Goal: Information Seeking & Learning: Learn about a topic

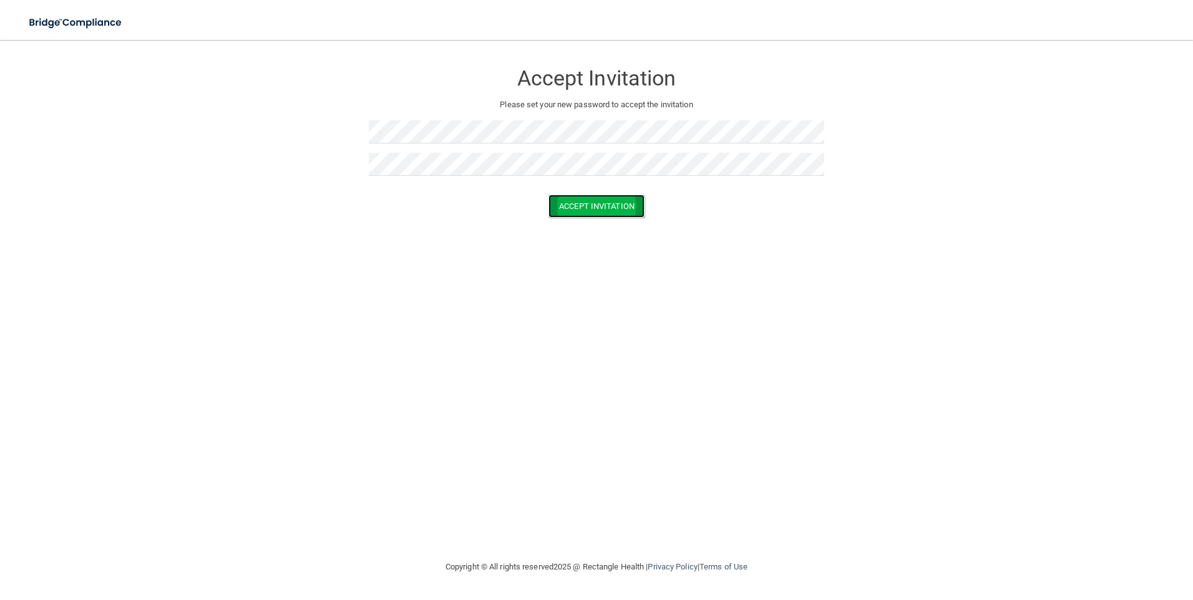
click at [629, 212] on button "Accept Invitation" at bounding box center [596, 206] width 96 height 23
drag, startPoint x: 708, startPoint y: 188, endPoint x: 709, endPoint y: 181, distance: 6.9
click at [708, 184] on div "Accept Invitation Please set your new password to accept the invitation Token i…" at bounding box center [597, 132] width 456 height 160
click at [575, 222] on button "Accept Invitation" at bounding box center [596, 224] width 96 height 23
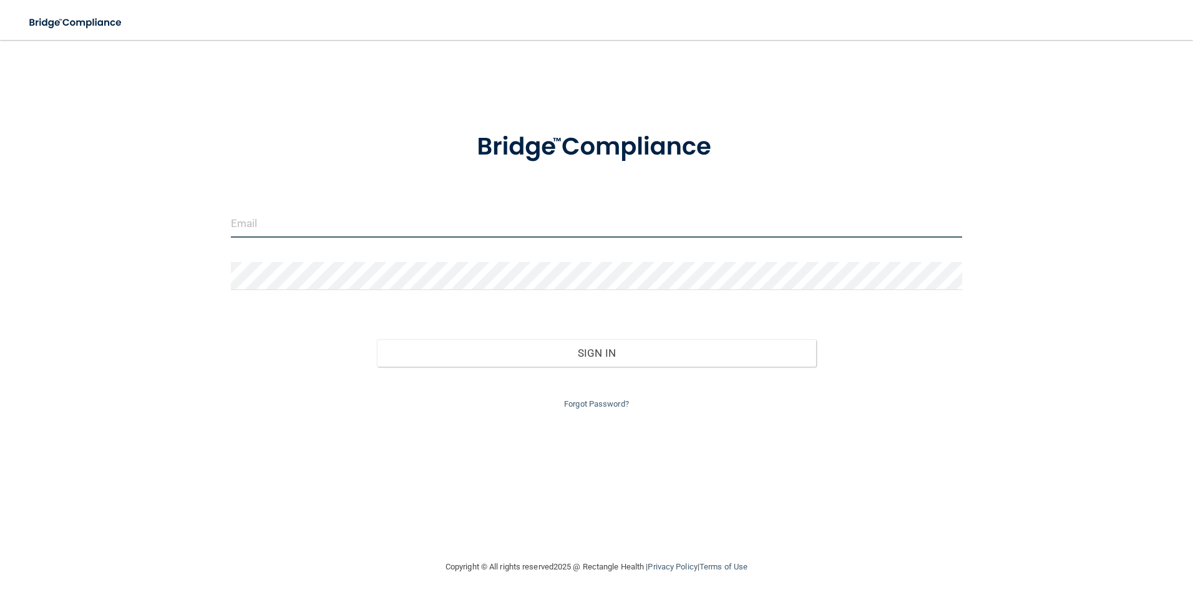
click at [256, 224] on input "email" at bounding box center [597, 224] width 732 height 28
type input "[PERSON_NAME][EMAIL_ADDRESS][DOMAIN_NAME]"
click at [593, 401] on link "Forgot Password?" at bounding box center [596, 403] width 65 height 9
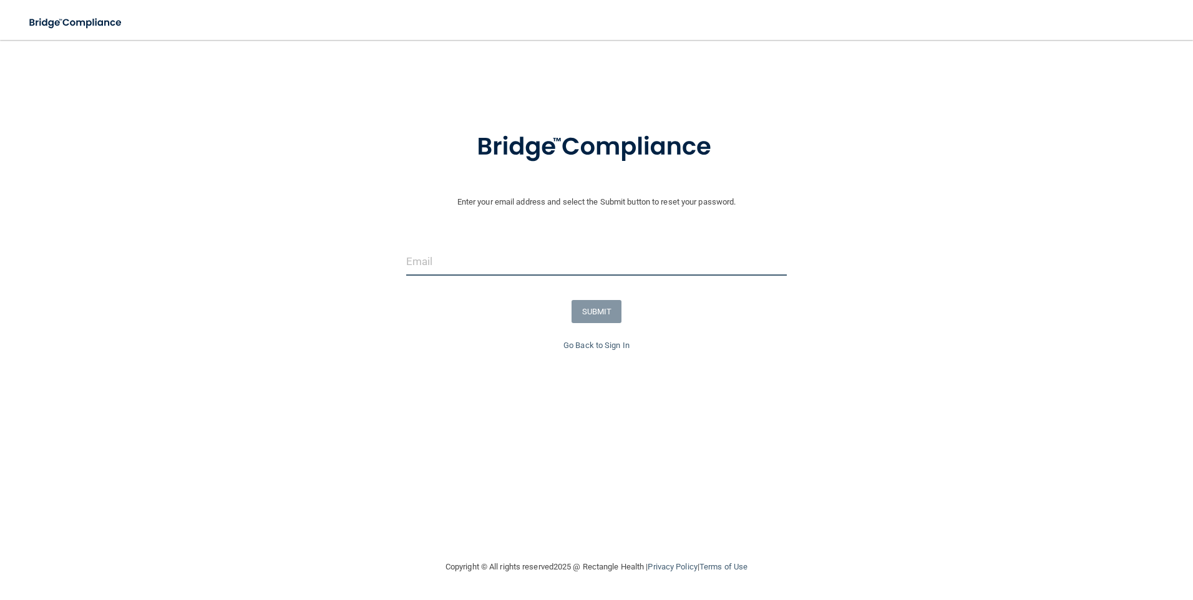
click at [475, 260] on input "email" at bounding box center [596, 262] width 381 height 28
type input "[PERSON_NAME][EMAIL_ADDRESS][DOMAIN_NAME]"
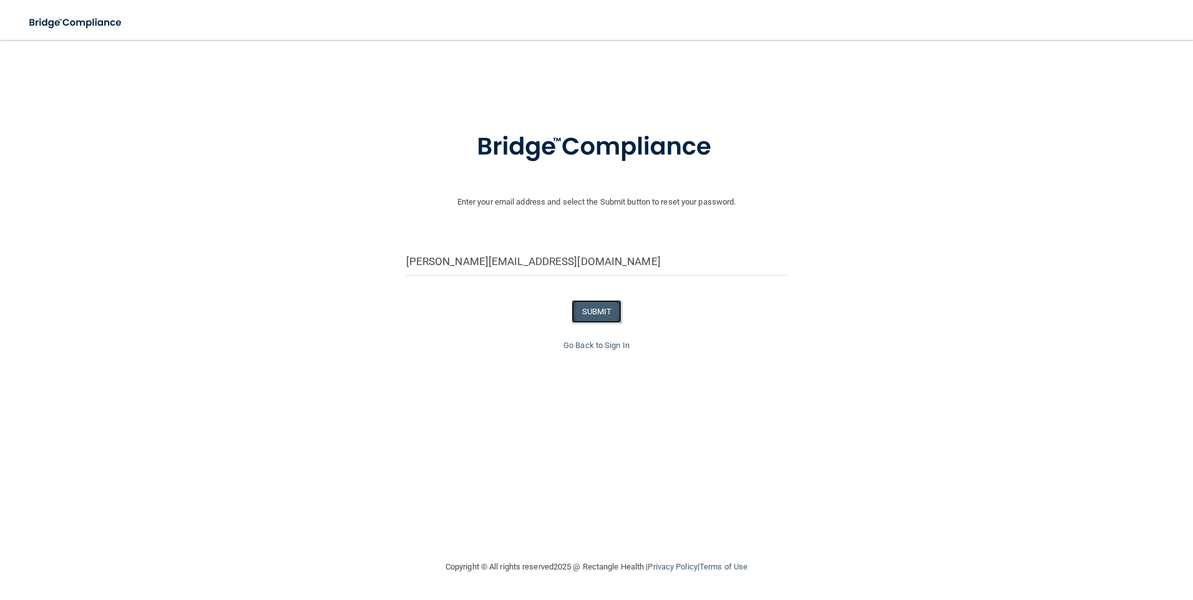
click at [603, 313] on button "SUBMIT" at bounding box center [597, 311] width 51 height 23
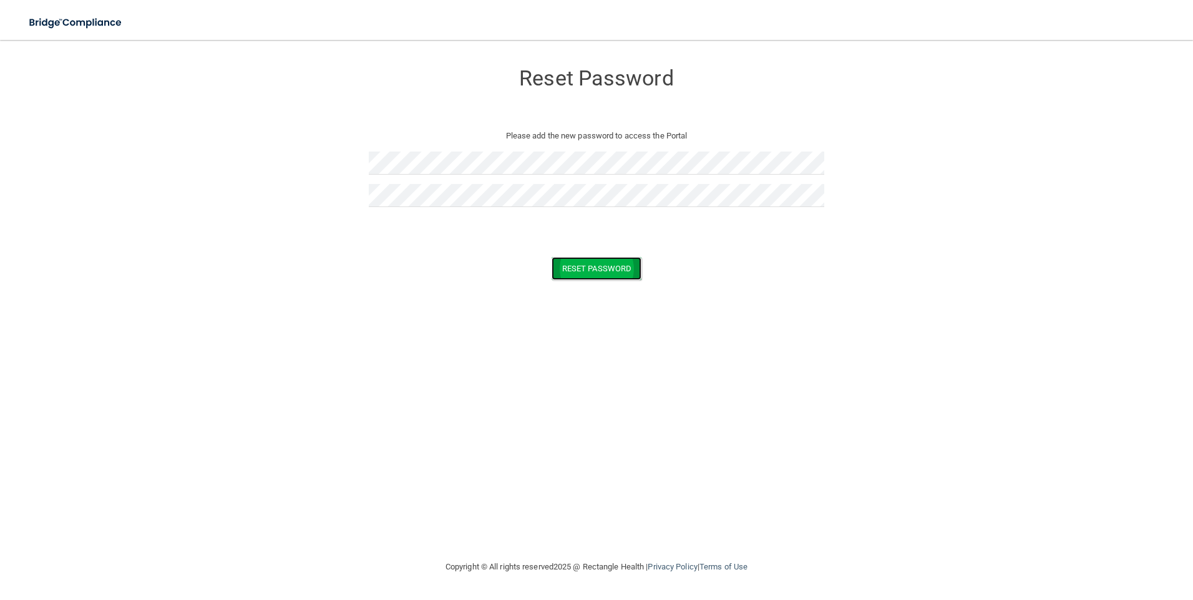
click at [588, 273] on button "Reset Password" at bounding box center [597, 268] width 90 height 23
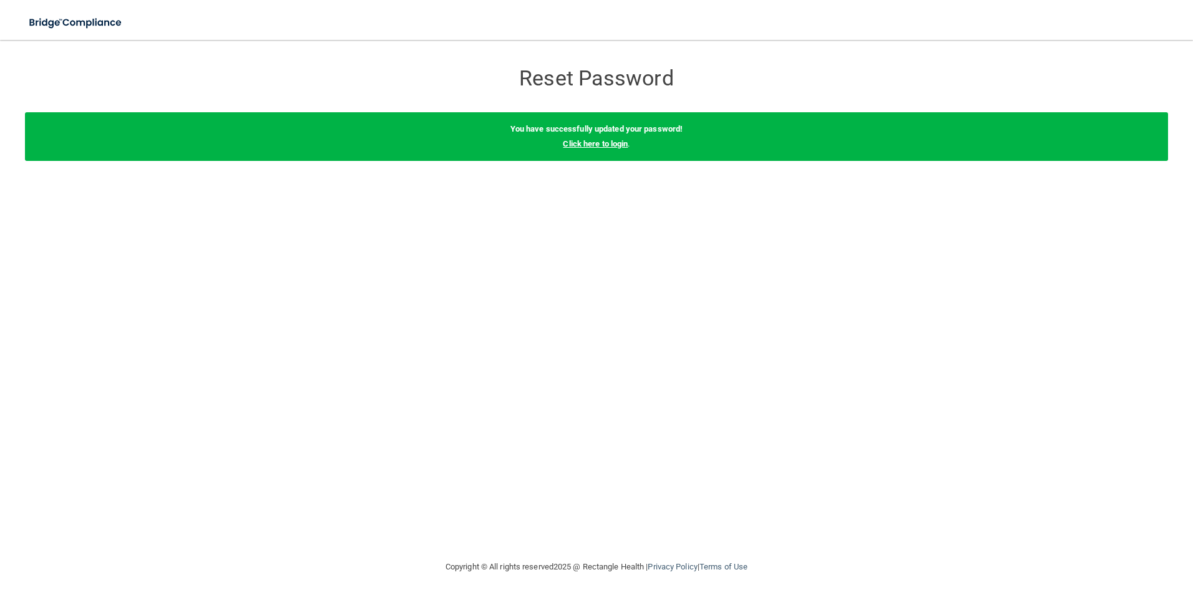
click at [587, 147] on link "Click here to login" at bounding box center [595, 143] width 65 height 9
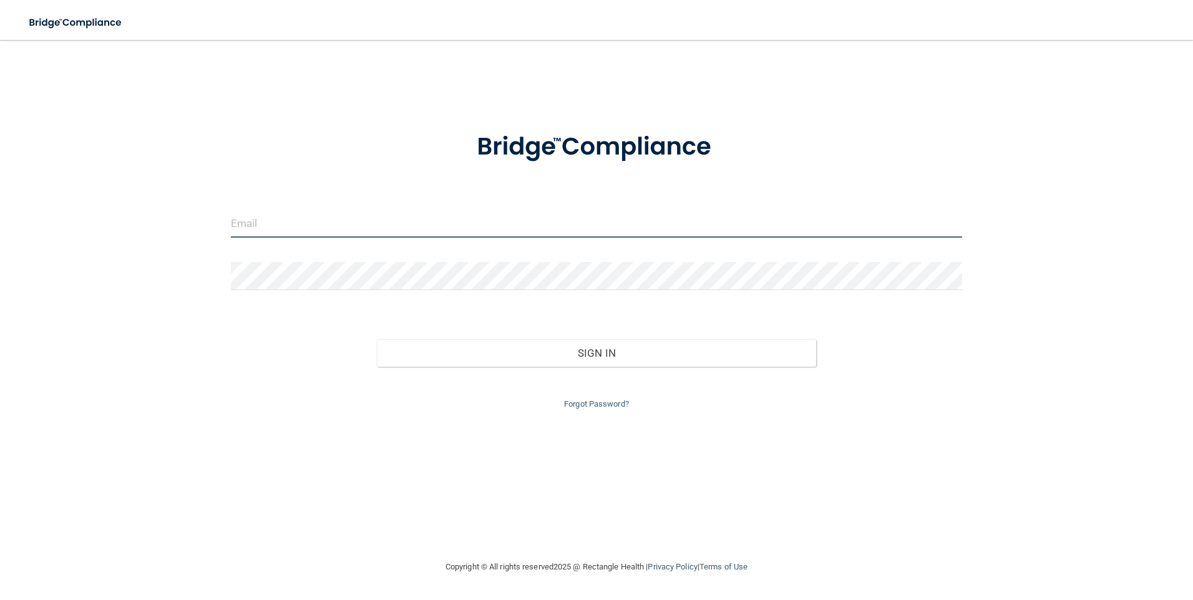
type input "[PERSON_NAME][EMAIL_ADDRESS][DOMAIN_NAME]"
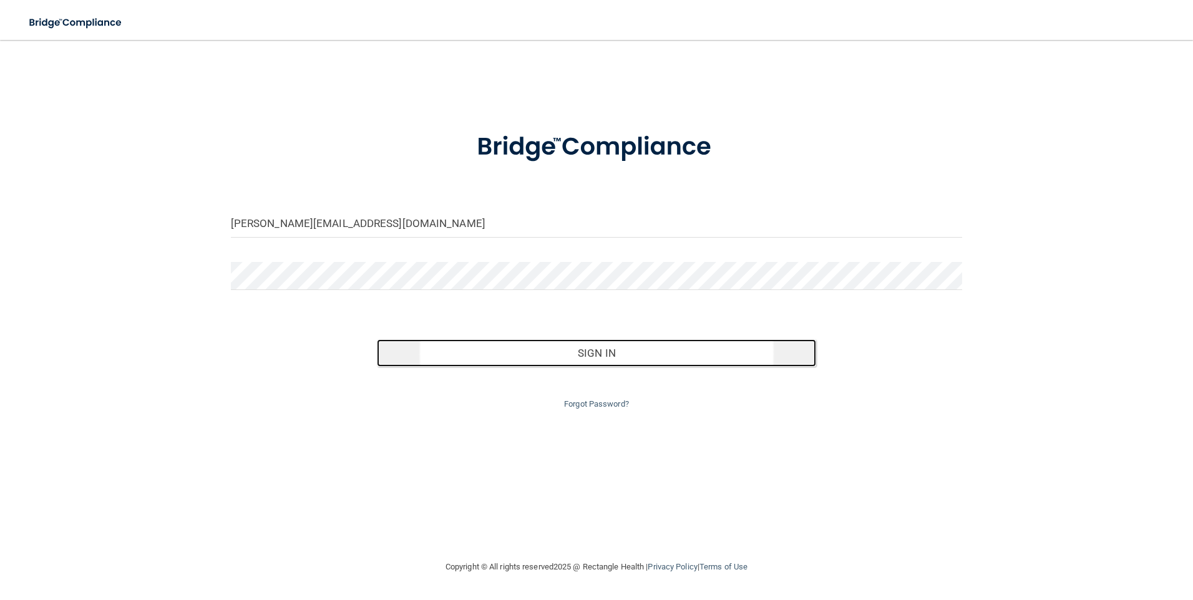
click at [590, 352] on button "Sign In" at bounding box center [596, 352] width 439 height 27
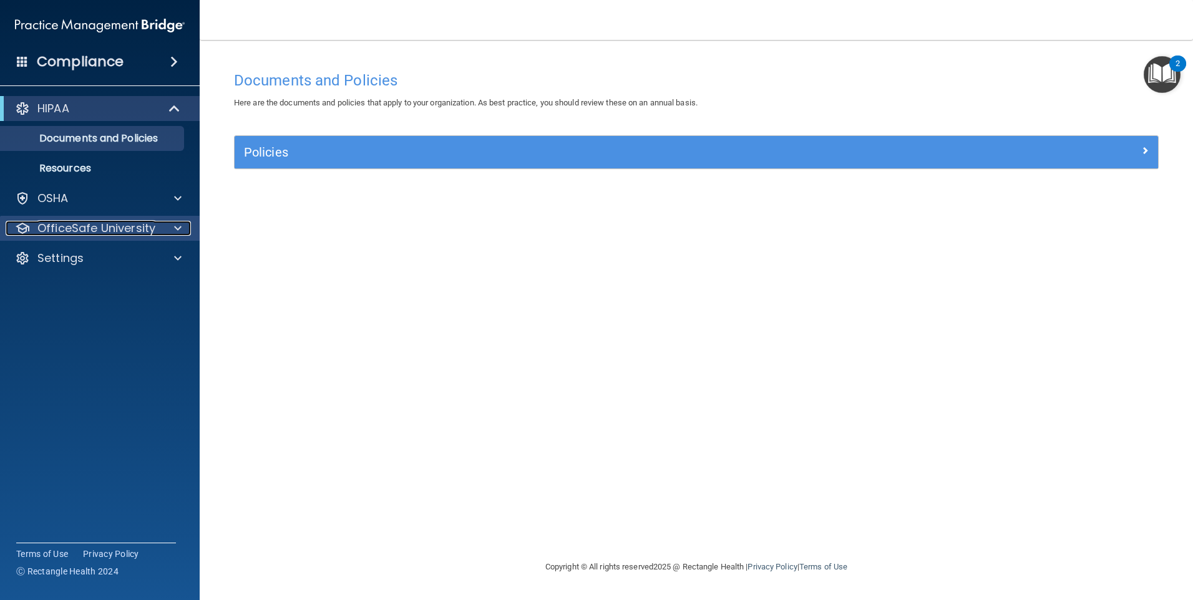
click at [59, 225] on p "OfficeSafe University" at bounding box center [96, 228] width 118 height 15
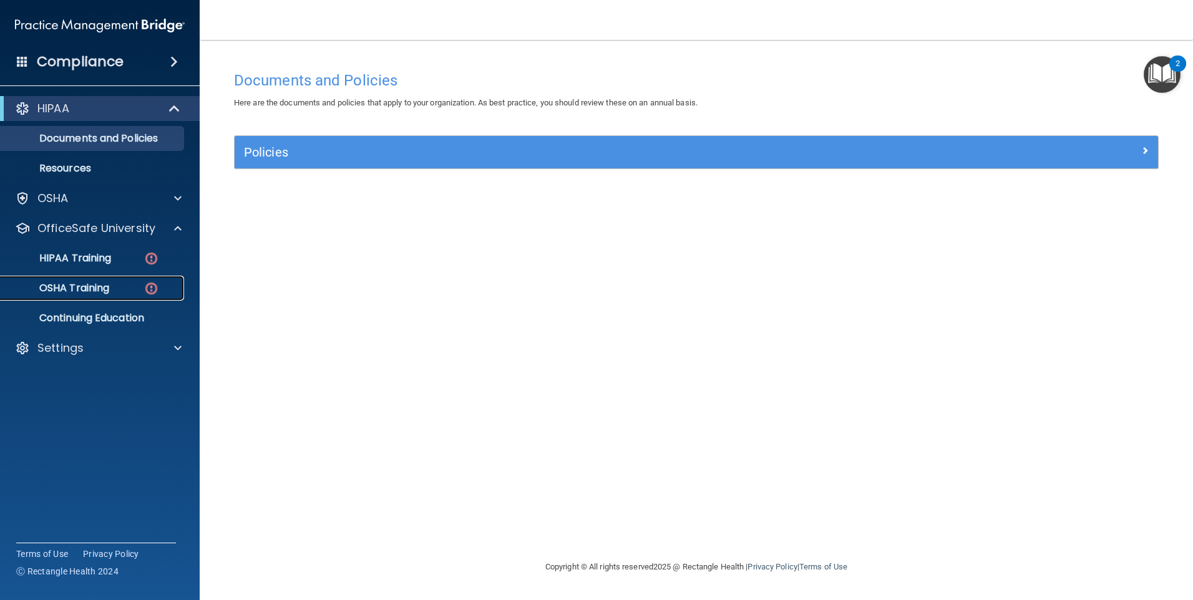
click at [67, 286] on p "OSHA Training" at bounding box center [58, 288] width 101 height 12
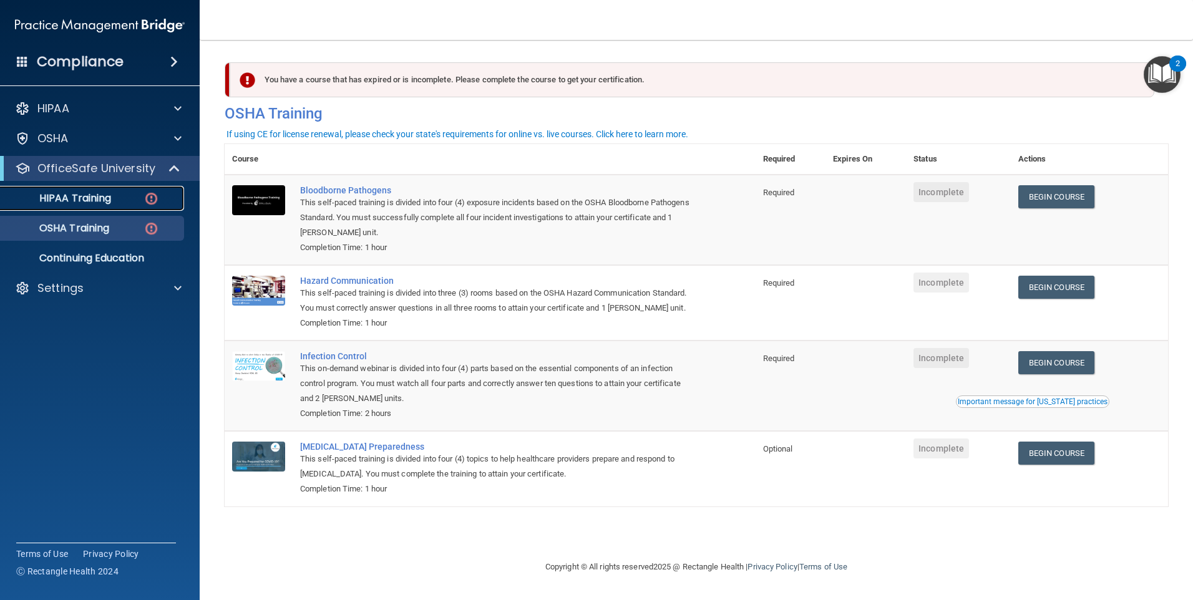
click at [70, 199] on p "HIPAA Training" at bounding box center [59, 198] width 103 height 12
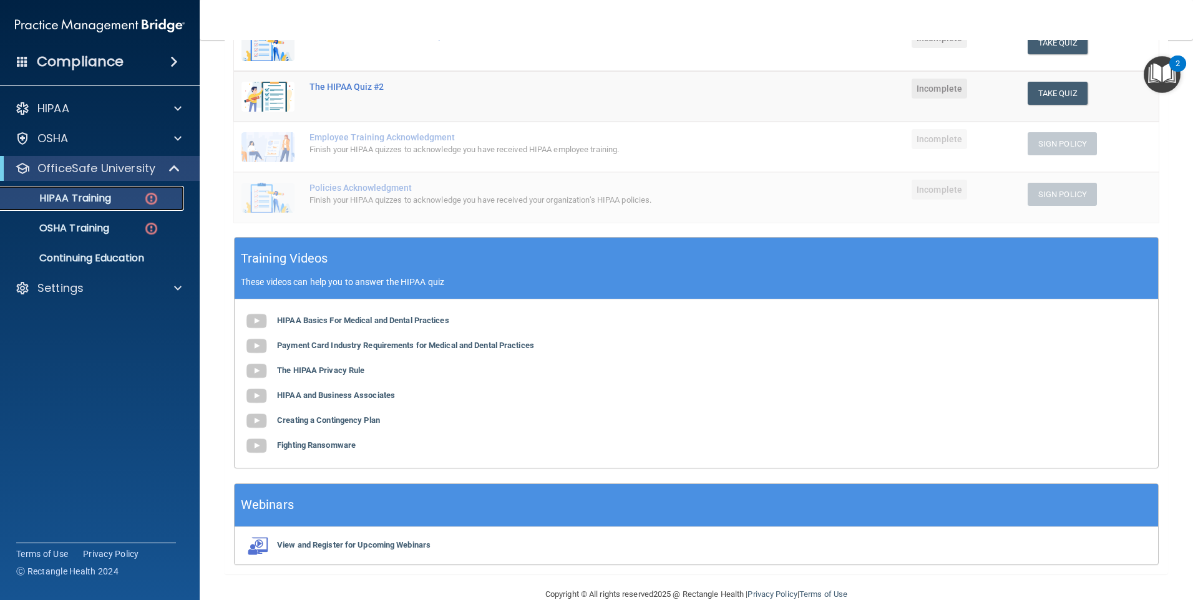
scroll to position [125, 0]
